Goal: Information Seeking & Learning: Check status

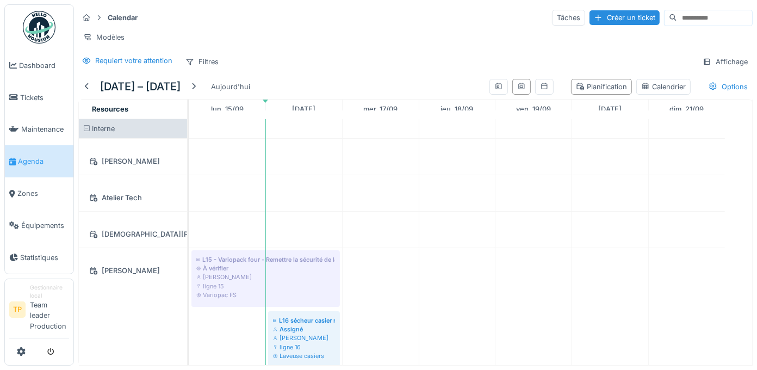
click at [41, 169] on link "Agenda" at bounding box center [39, 161] width 69 height 32
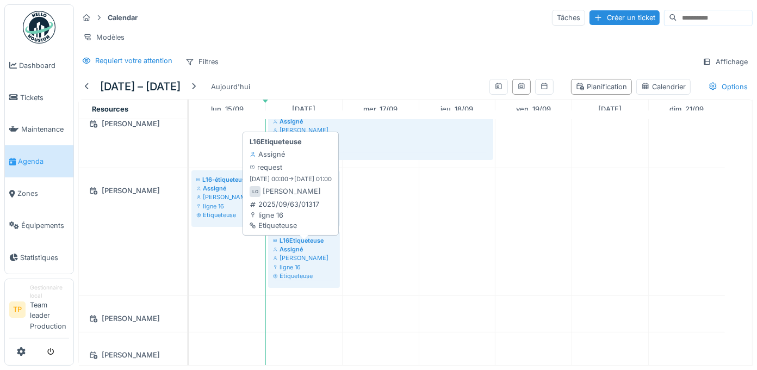
click at [294, 268] on div "ligne 16" at bounding box center [304, 267] width 62 height 9
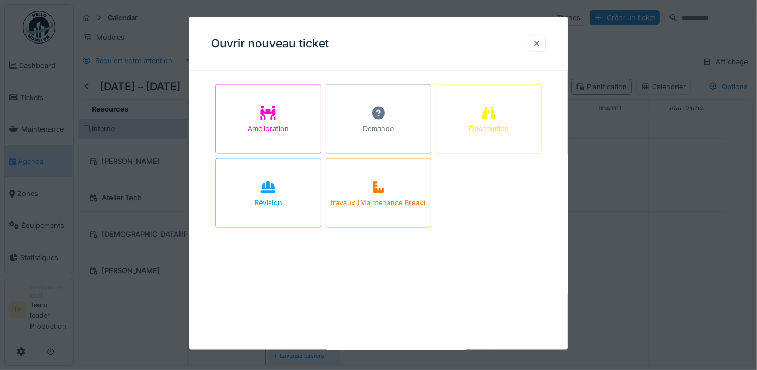
click at [541, 46] on div at bounding box center [537, 44] width 9 height 10
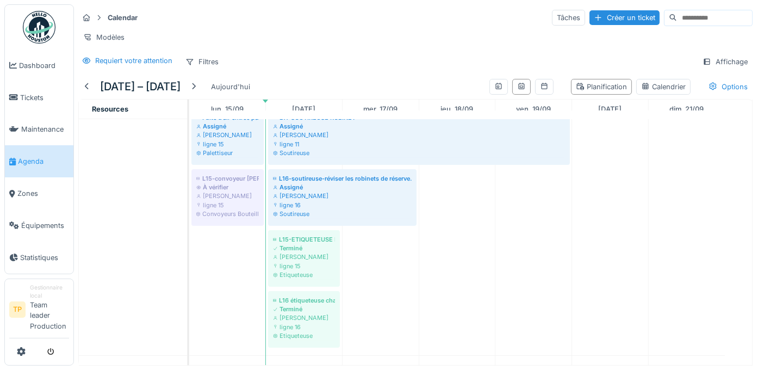
scroll to position [974, 0]
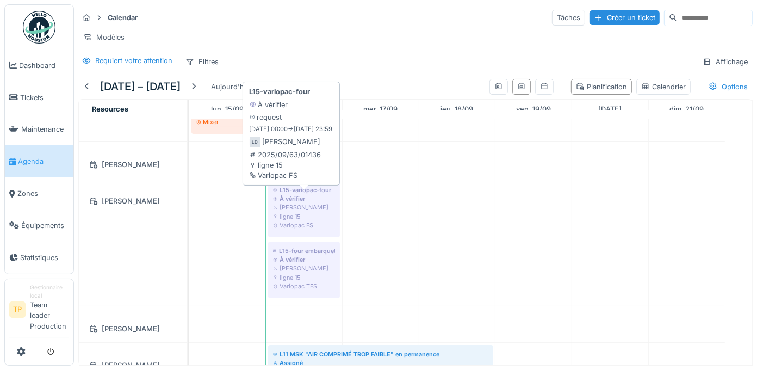
click at [322, 212] on div "[PERSON_NAME]" at bounding box center [304, 207] width 62 height 9
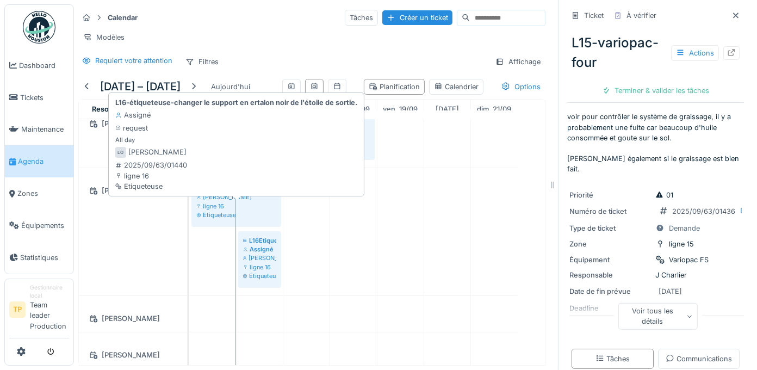
click at [258, 211] on div "ligne 16" at bounding box center [236, 206] width 80 height 9
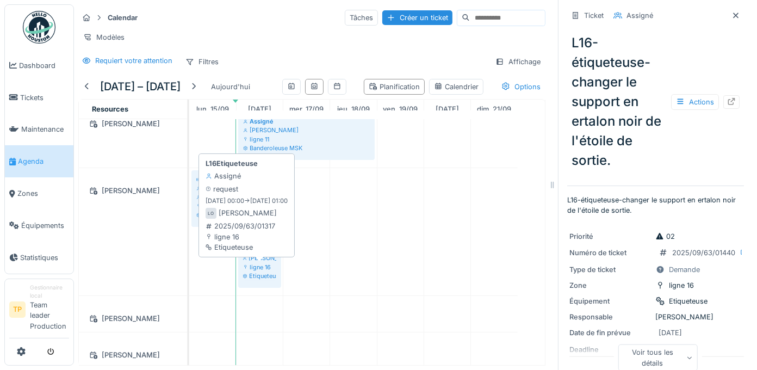
click at [258, 262] on div "[PERSON_NAME]" at bounding box center [259, 258] width 33 height 9
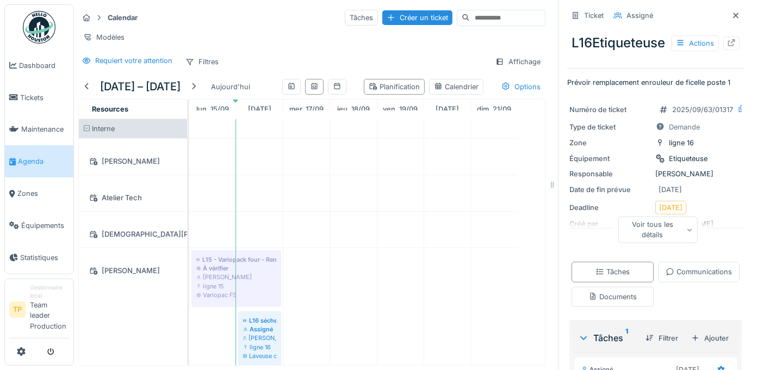
scroll to position [1934, 0]
